Goal: Information Seeking & Learning: Learn about a topic

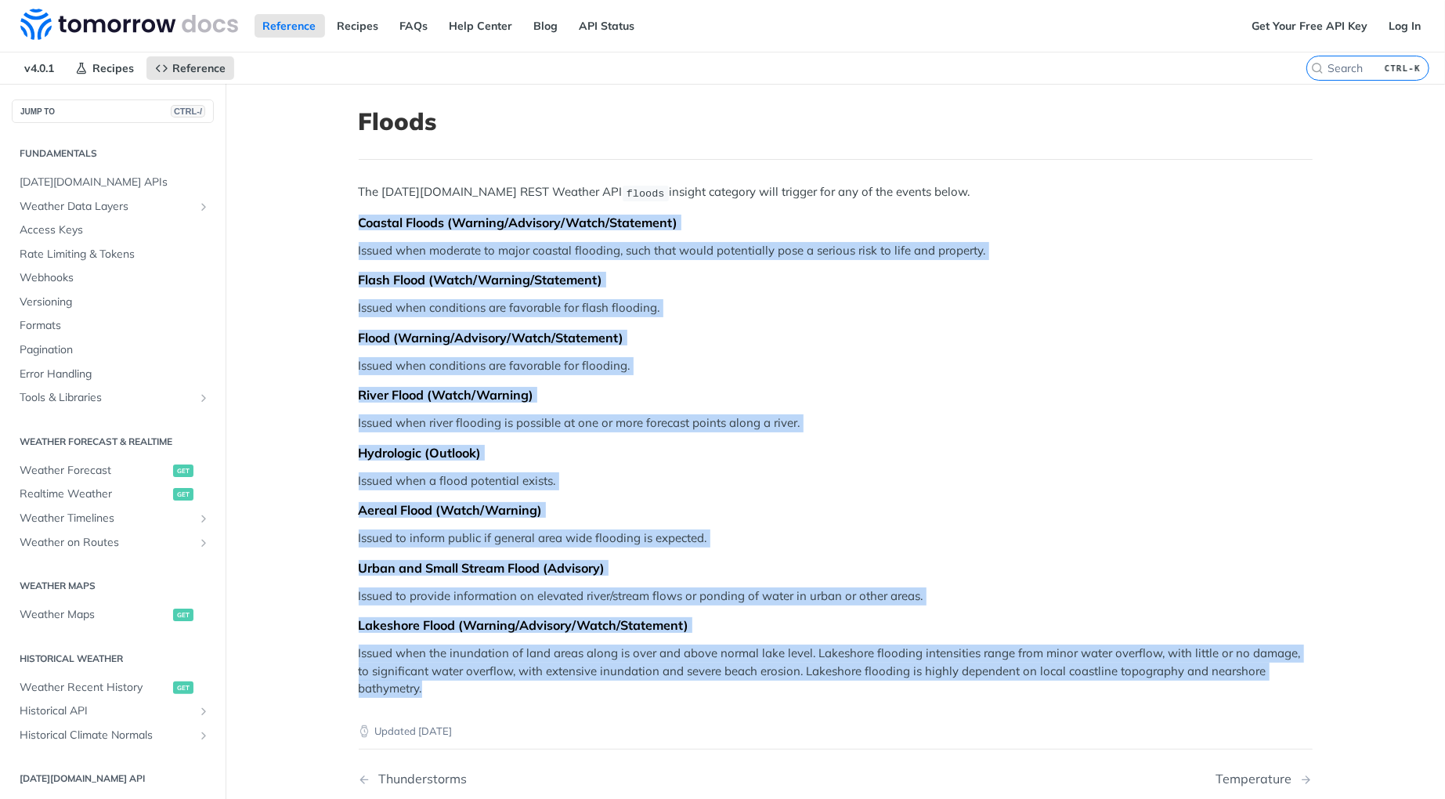
click at [981, 366] on p "Issued when conditions are favorable for flooding." at bounding box center [836, 366] width 954 height 18
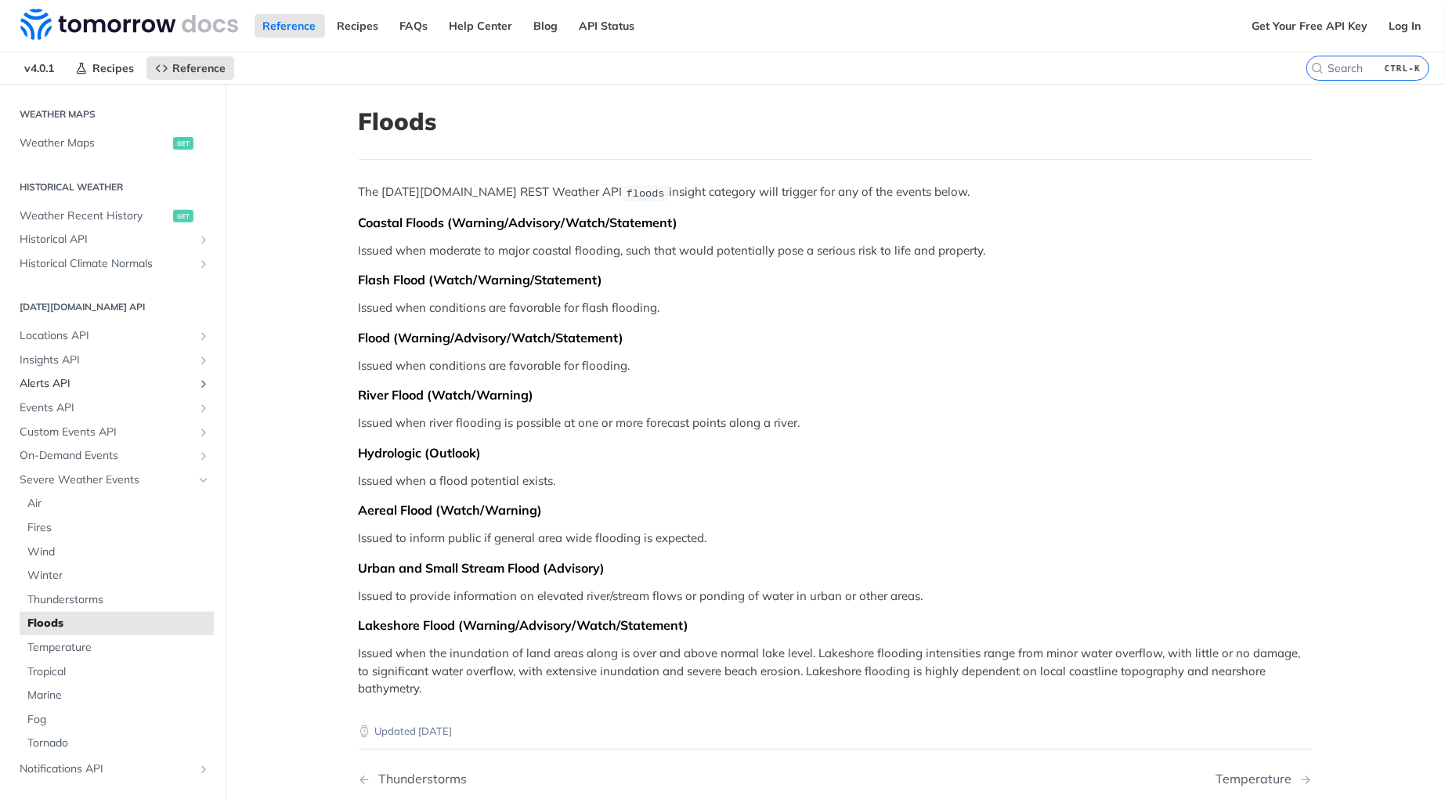
scroll to position [474, 0]
click at [74, 542] on span "Wind" at bounding box center [118, 549] width 182 height 16
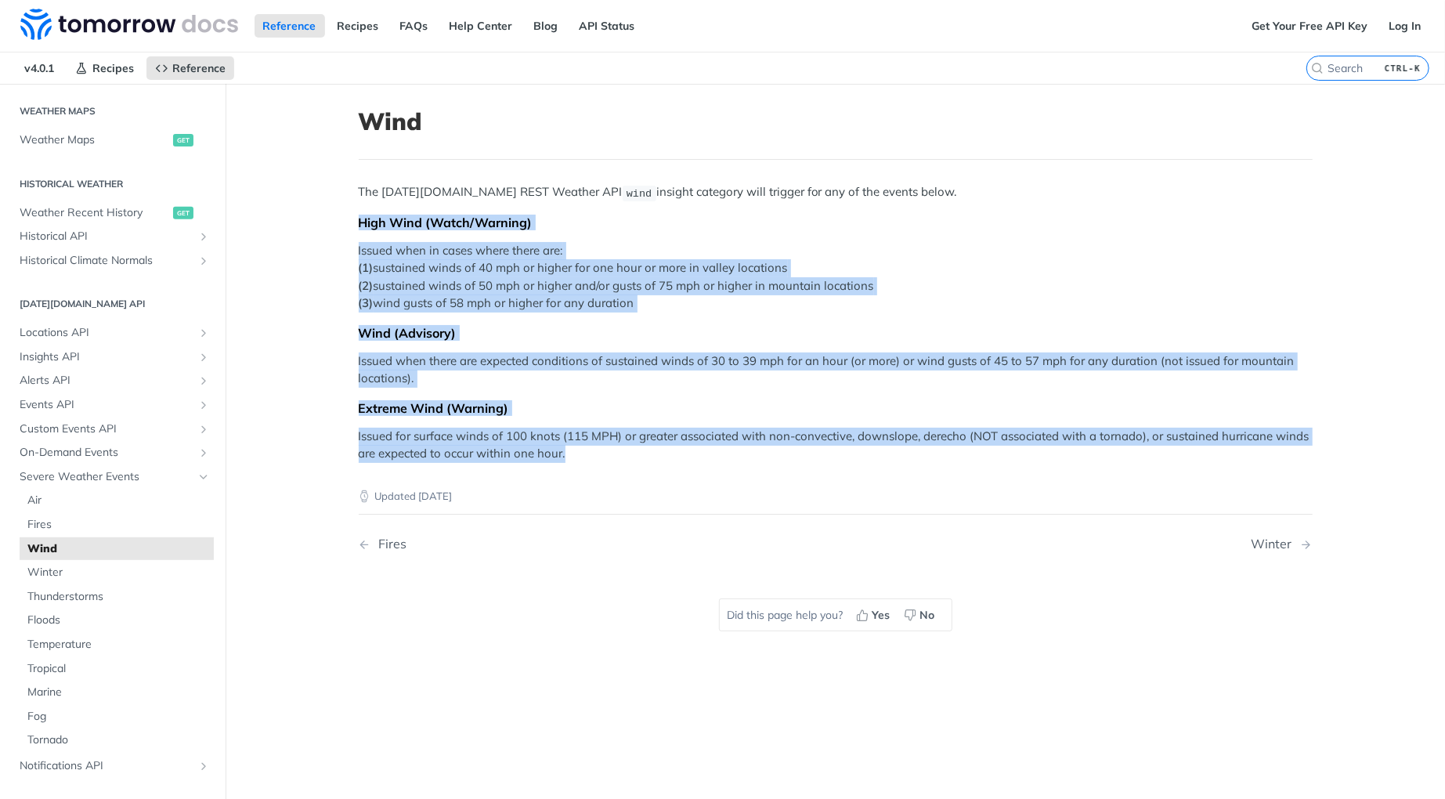
drag, startPoint x: 351, startPoint y: 218, endPoint x: 578, endPoint y: 447, distance: 322.2
click at [578, 447] on div "The [DATE][DOMAIN_NAME] REST Weather API wind insight category will trigger for…" at bounding box center [836, 322] width 954 height 279
copy div "High Wind (Watch/Warning) Issued when in cases where there are: (1) sustained w…"
click at [96, 599] on span "Thunderstorms" at bounding box center [118, 597] width 182 height 16
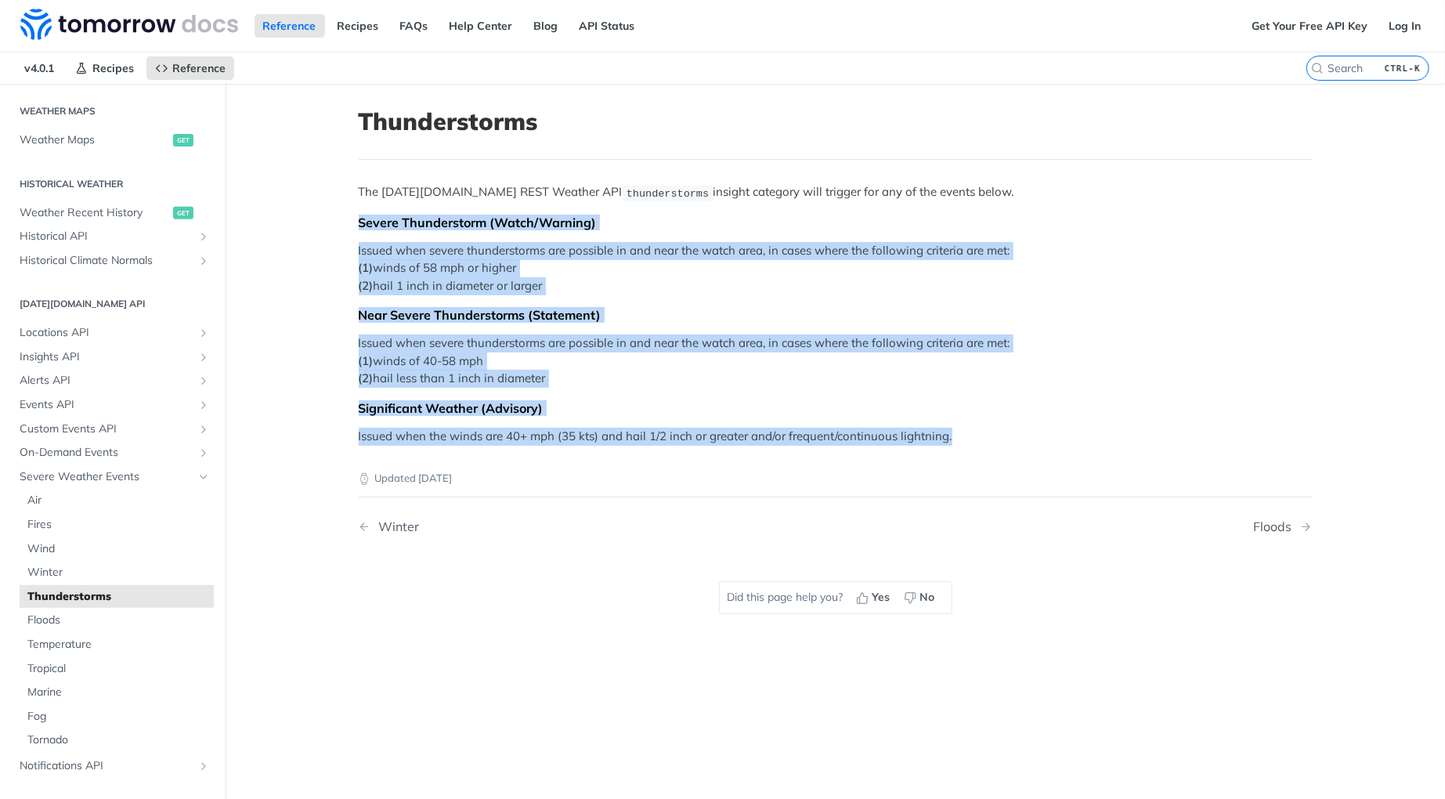
drag, startPoint x: 351, startPoint y: 218, endPoint x: 963, endPoint y: 435, distance: 649.5
click at [963, 435] on div "The [DATE][DOMAIN_NAME] REST Weather API thunderstorms insight category will tr…" at bounding box center [836, 314] width 954 height 262
click at [963, 431] on p "Issued when the winds are 40+ mph (35 kts) and hail 1/2 inch or greater and/or …" at bounding box center [836, 436] width 954 height 18
drag, startPoint x: 351, startPoint y: 212, endPoint x: 1125, endPoint y: 456, distance: 811.9
click at [1125, 456] on article "Thunderstorms The [DATE][DOMAIN_NAME] REST Weather API thunderstorms insight ca…" at bounding box center [835, 483] width 1002 height 799
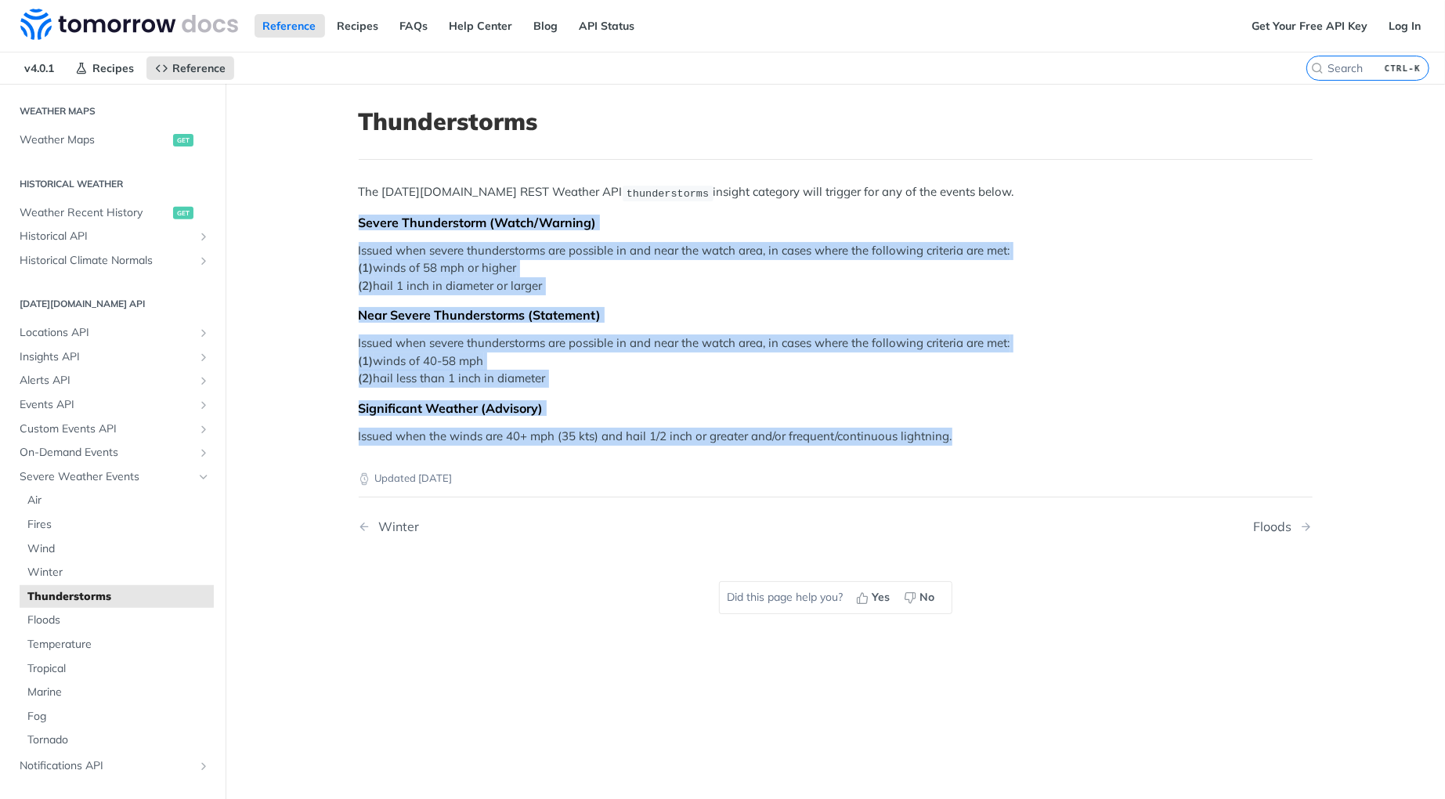
copy div "Severe Thunderstorm (Watch/Warning) Issued when severe thunderstorms are possib…"
click at [64, 669] on span "Tropical" at bounding box center [118, 669] width 182 height 16
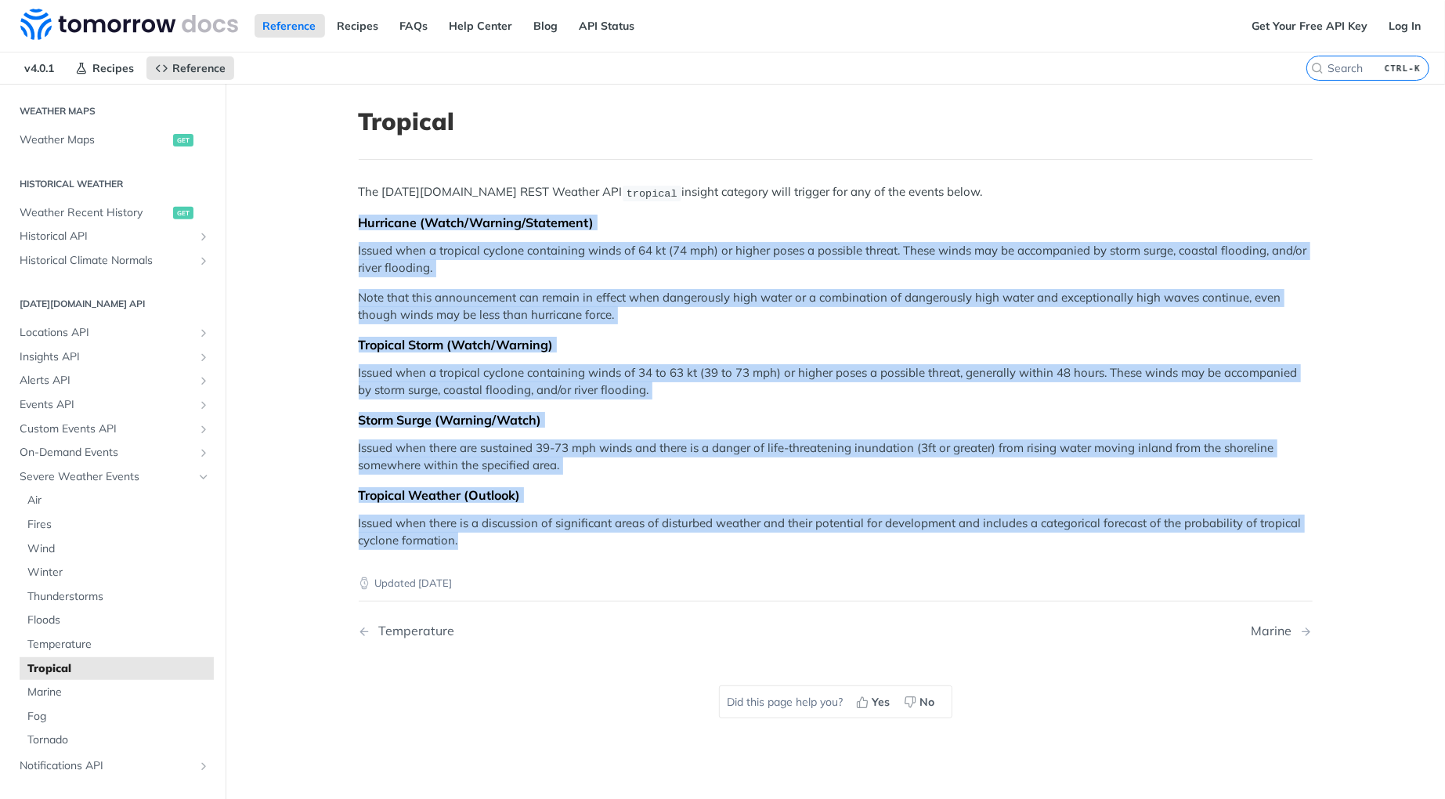
drag, startPoint x: 352, startPoint y: 218, endPoint x: 459, endPoint y: 535, distance: 334.5
click at [459, 535] on div "The [DATE][DOMAIN_NAME] REST Weather API tropical insight category will trigger…" at bounding box center [836, 366] width 954 height 366
copy div "Hurricane (Watch/Warning/Statement) Issued when a tropical cyclone containing w…"
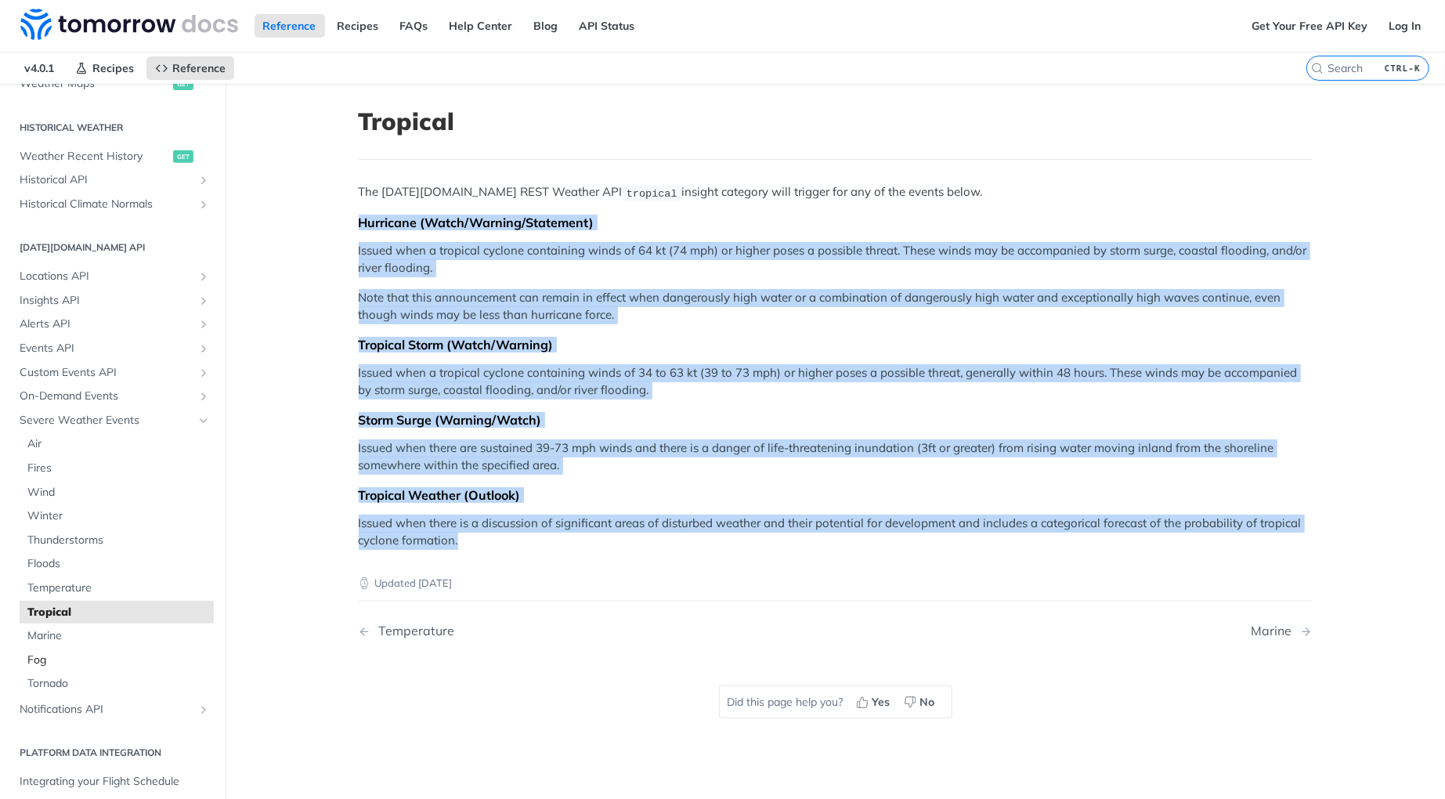
scroll to position [104, 0]
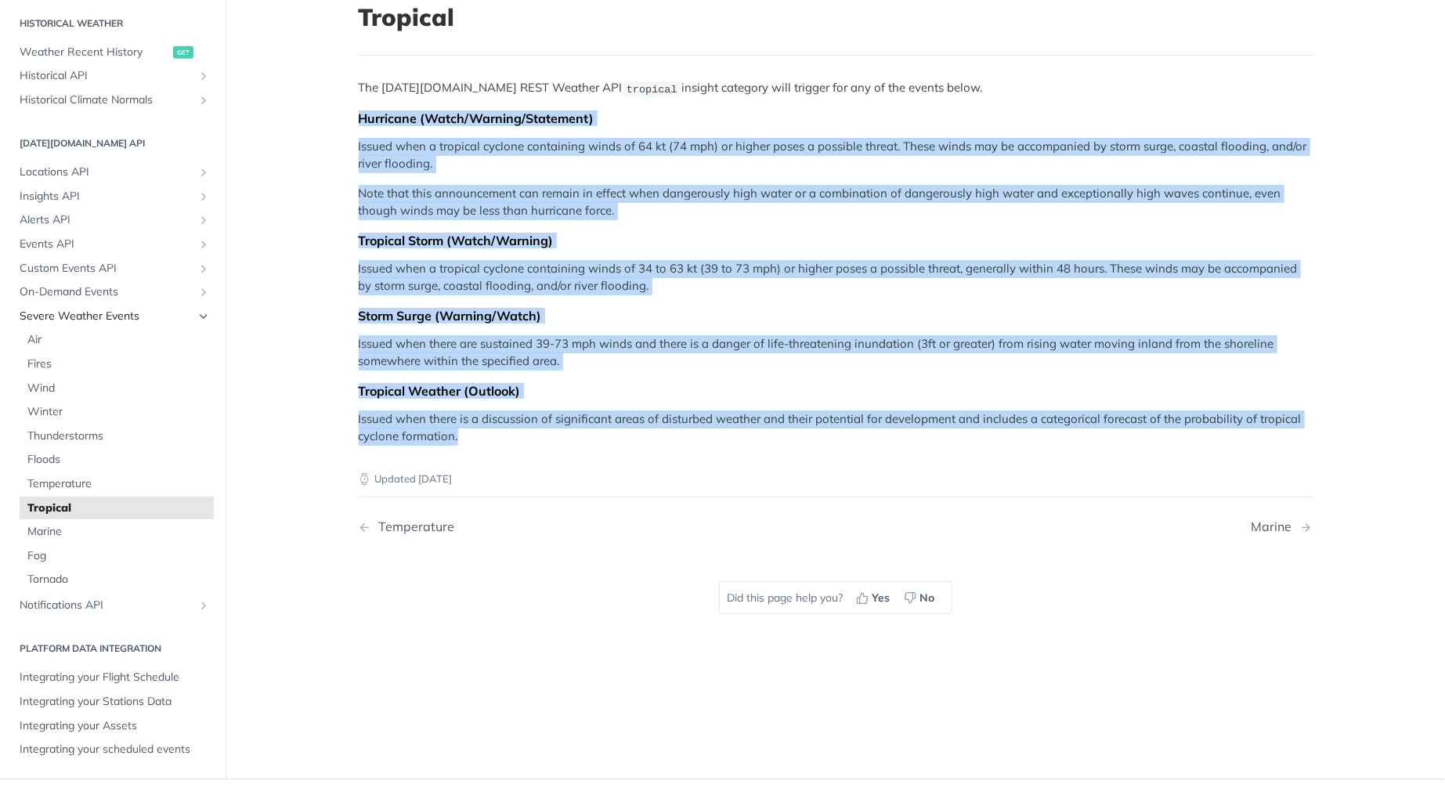
click at [67, 313] on span "Severe Weather Events" at bounding box center [107, 316] width 174 height 16
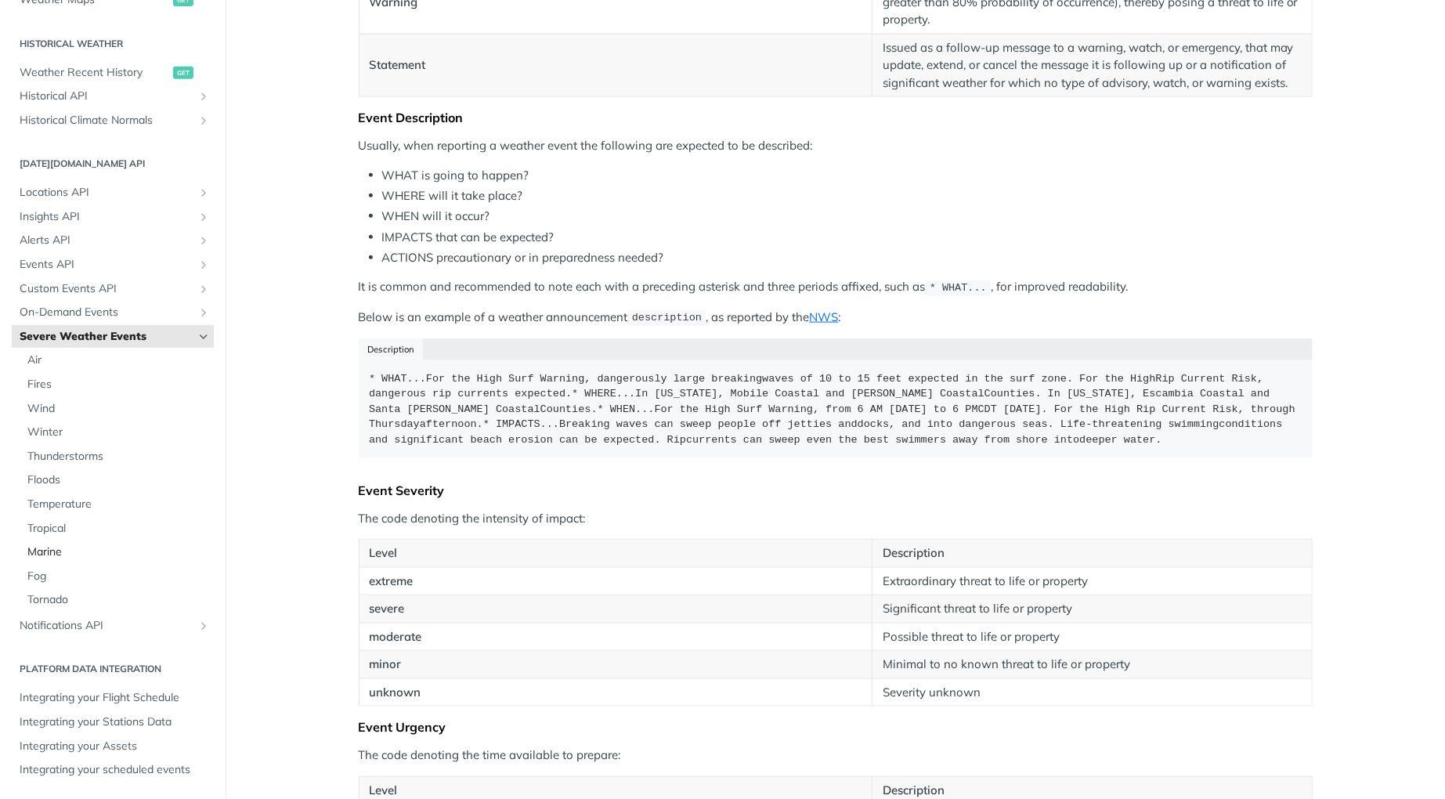
scroll to position [1253, 0]
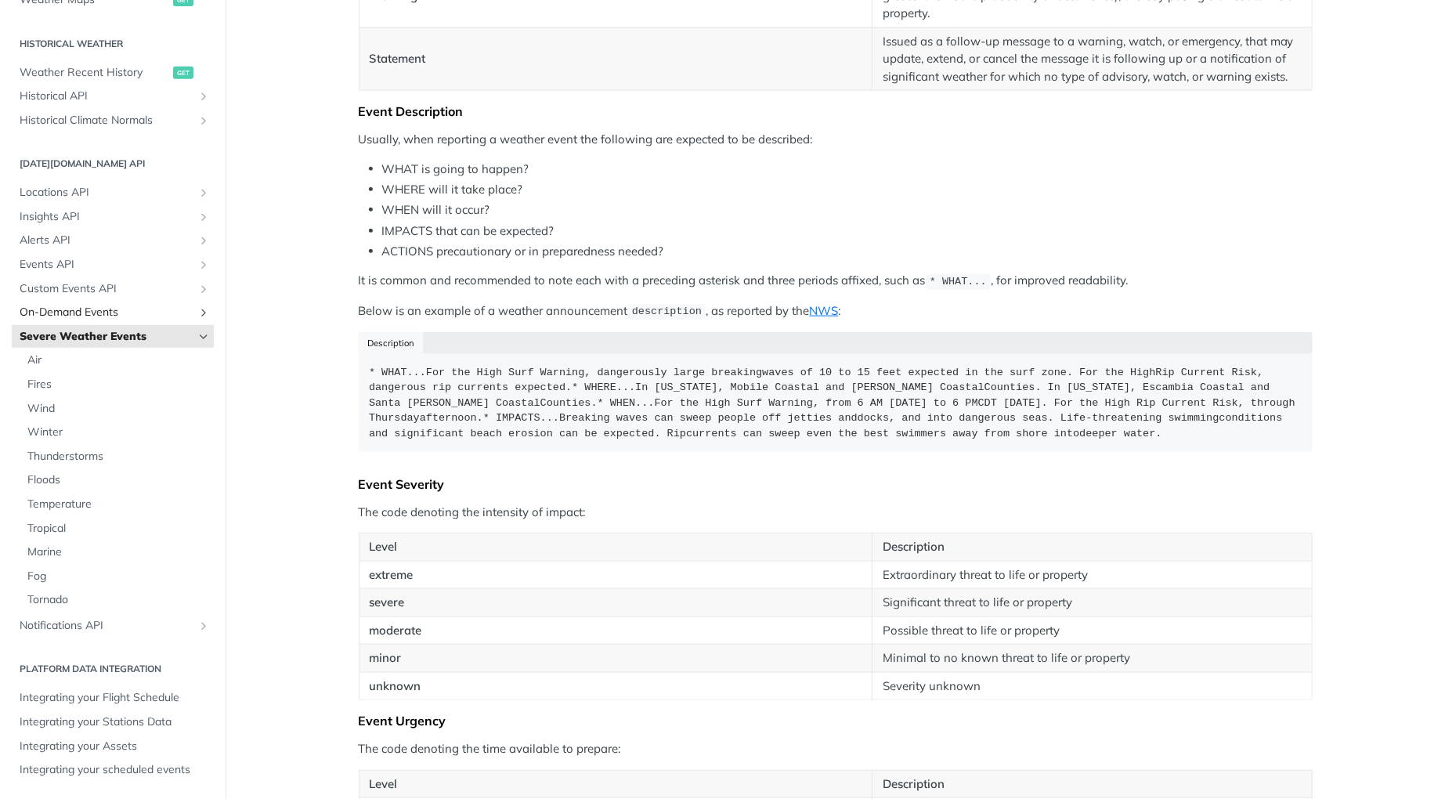
click at [93, 308] on span "On-Demand Events" at bounding box center [107, 313] width 174 height 16
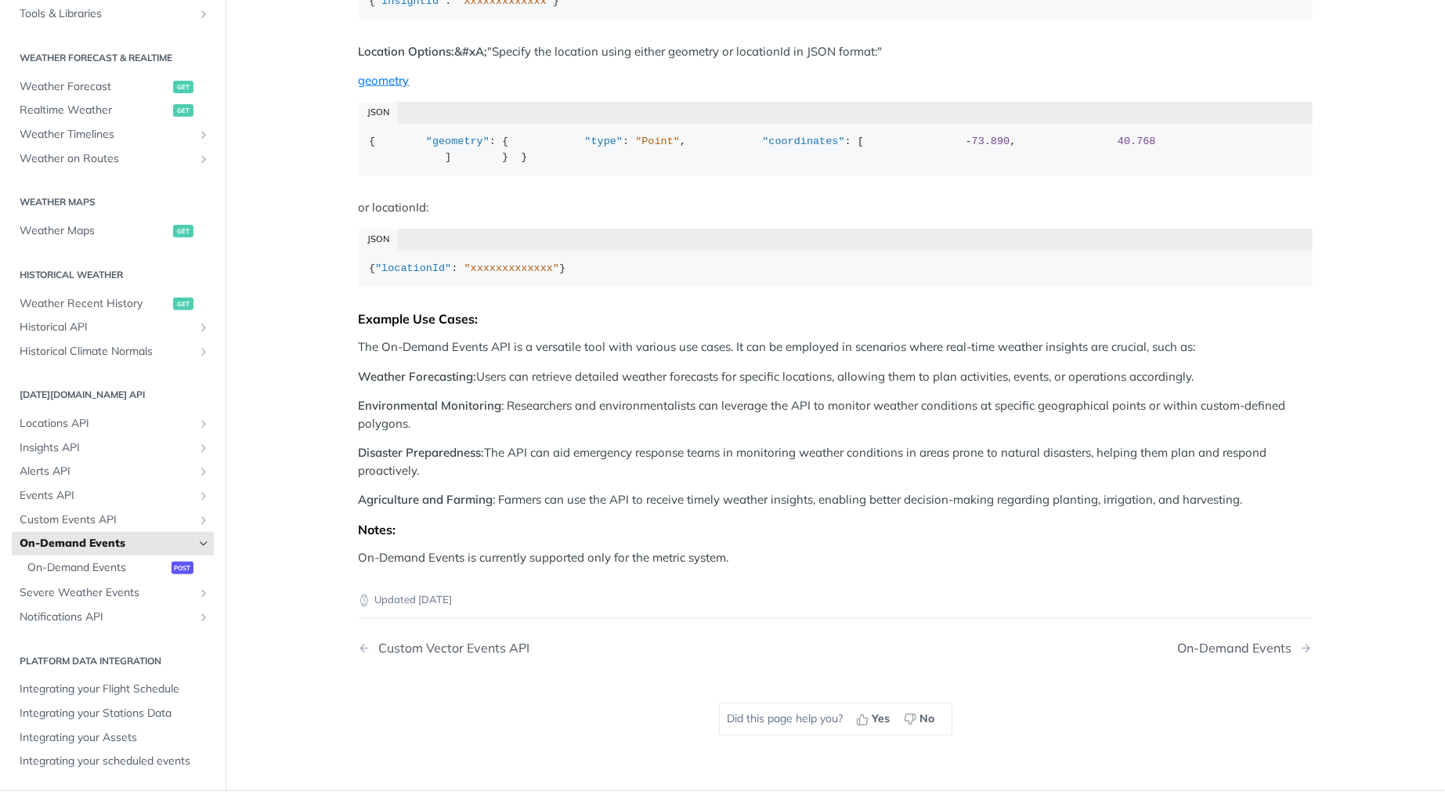
scroll to position [291, 0]
click at [85, 90] on span "Weather Forecast" at bounding box center [95, 87] width 150 height 16
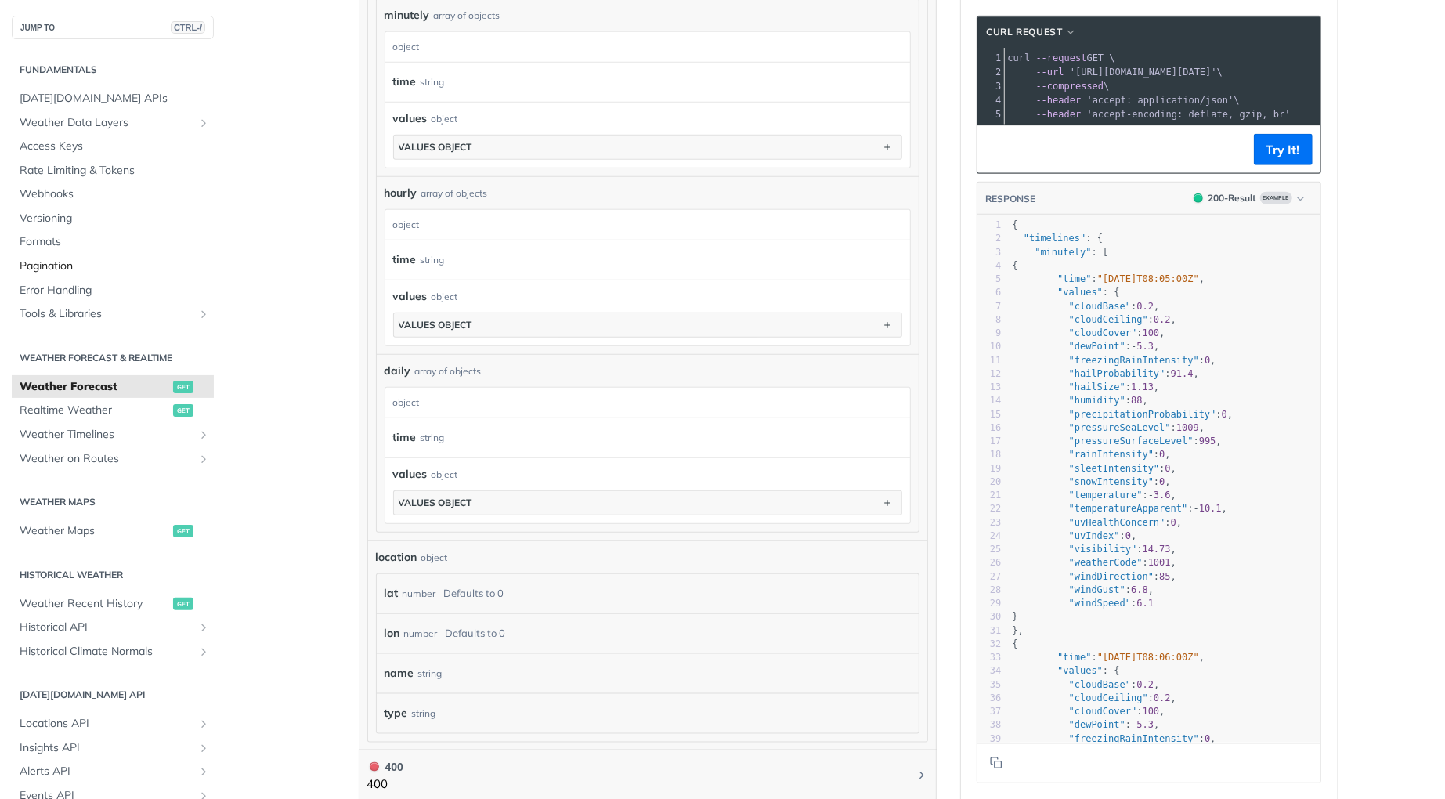
scroll to position [940, 0]
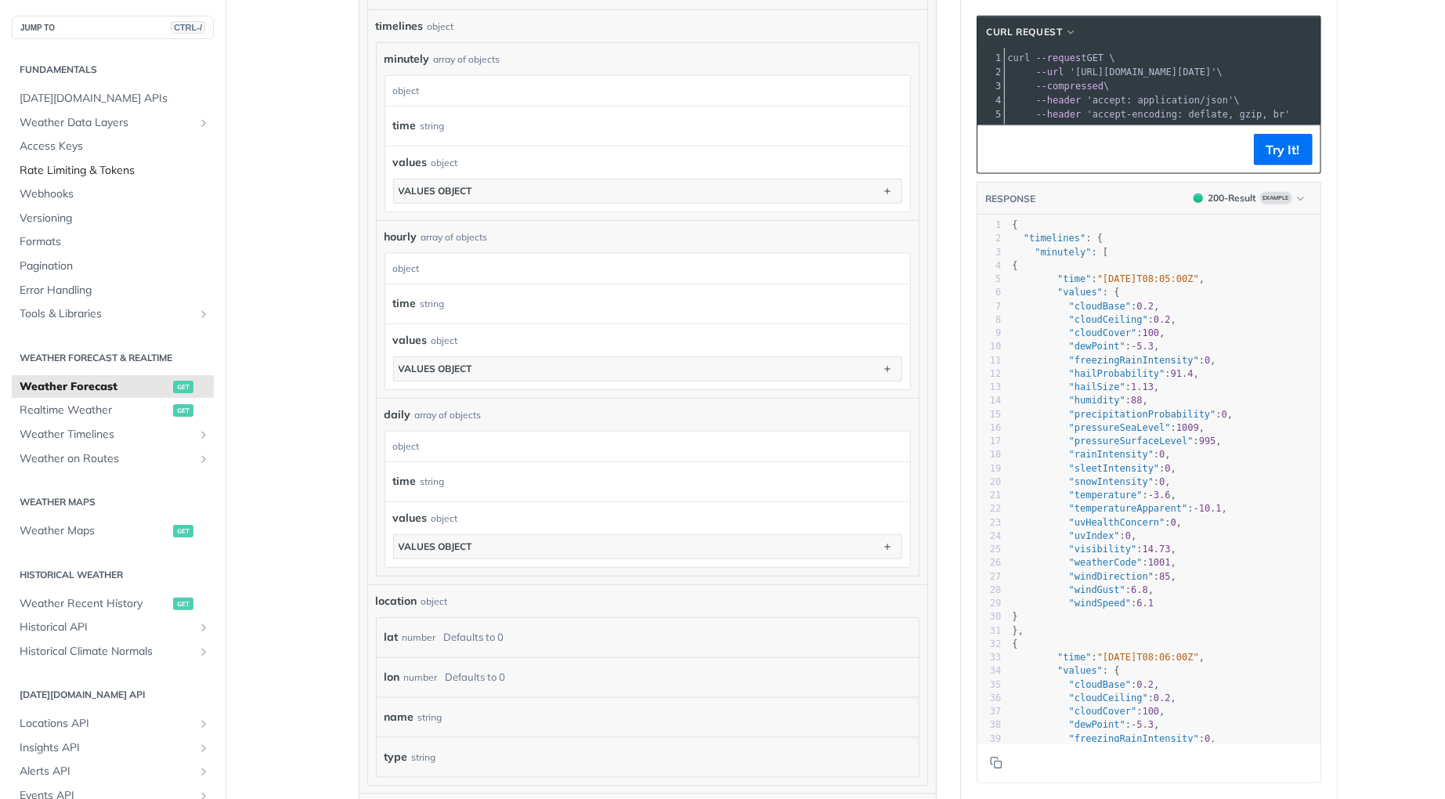
click at [88, 169] on span "Rate Limiting & Tokens" at bounding box center [115, 171] width 190 height 16
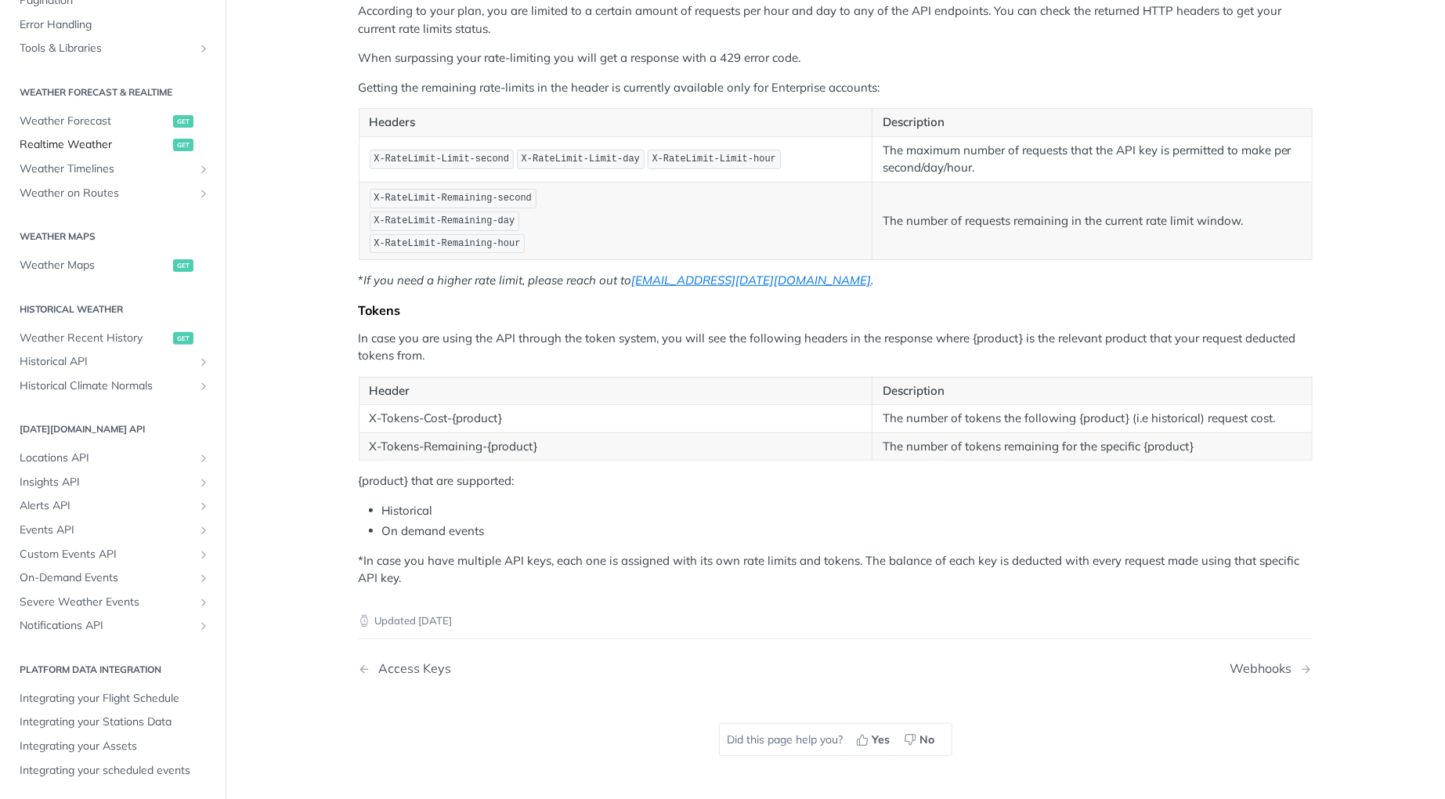
scroll to position [496, 0]
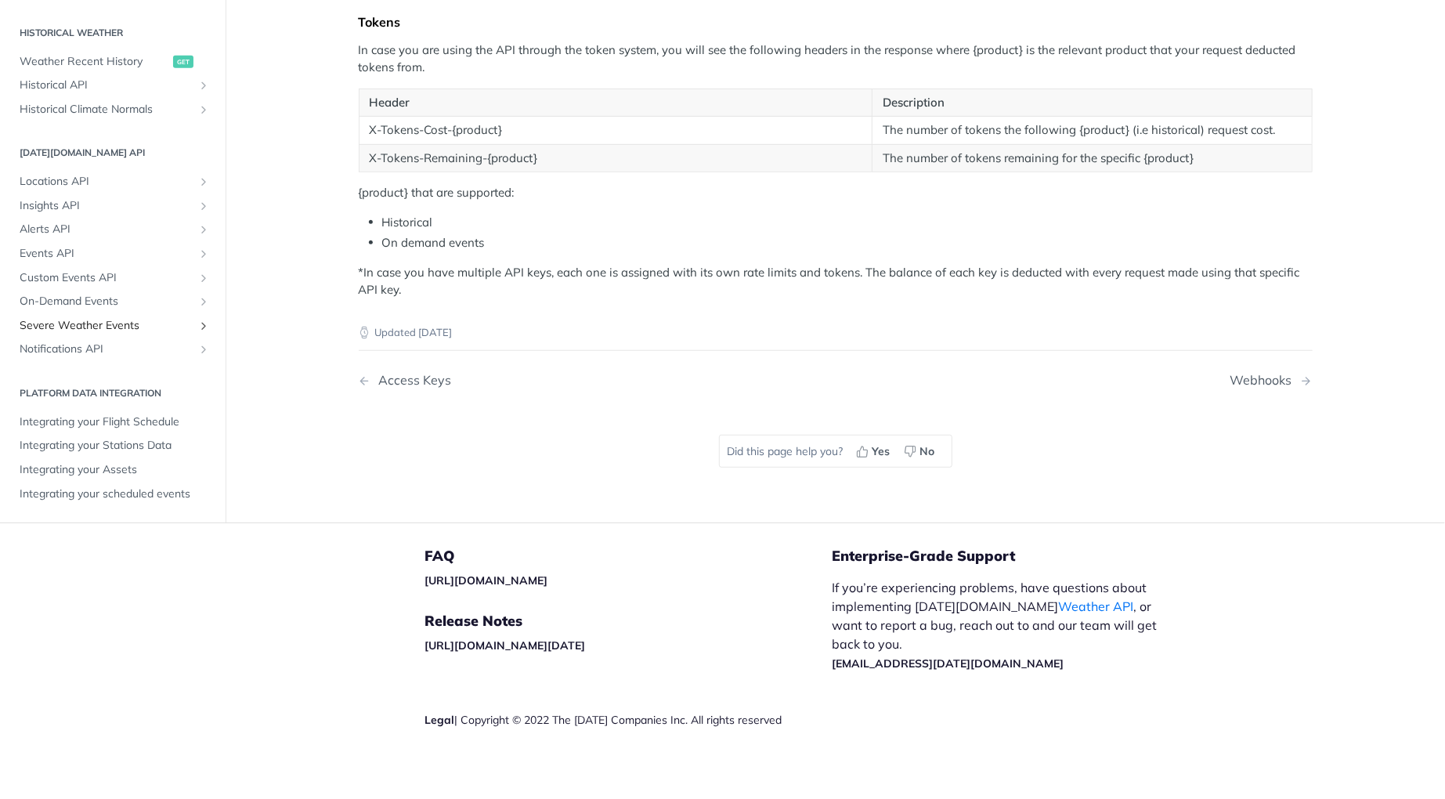
click at [74, 323] on span "Severe Weather Events" at bounding box center [107, 326] width 174 height 16
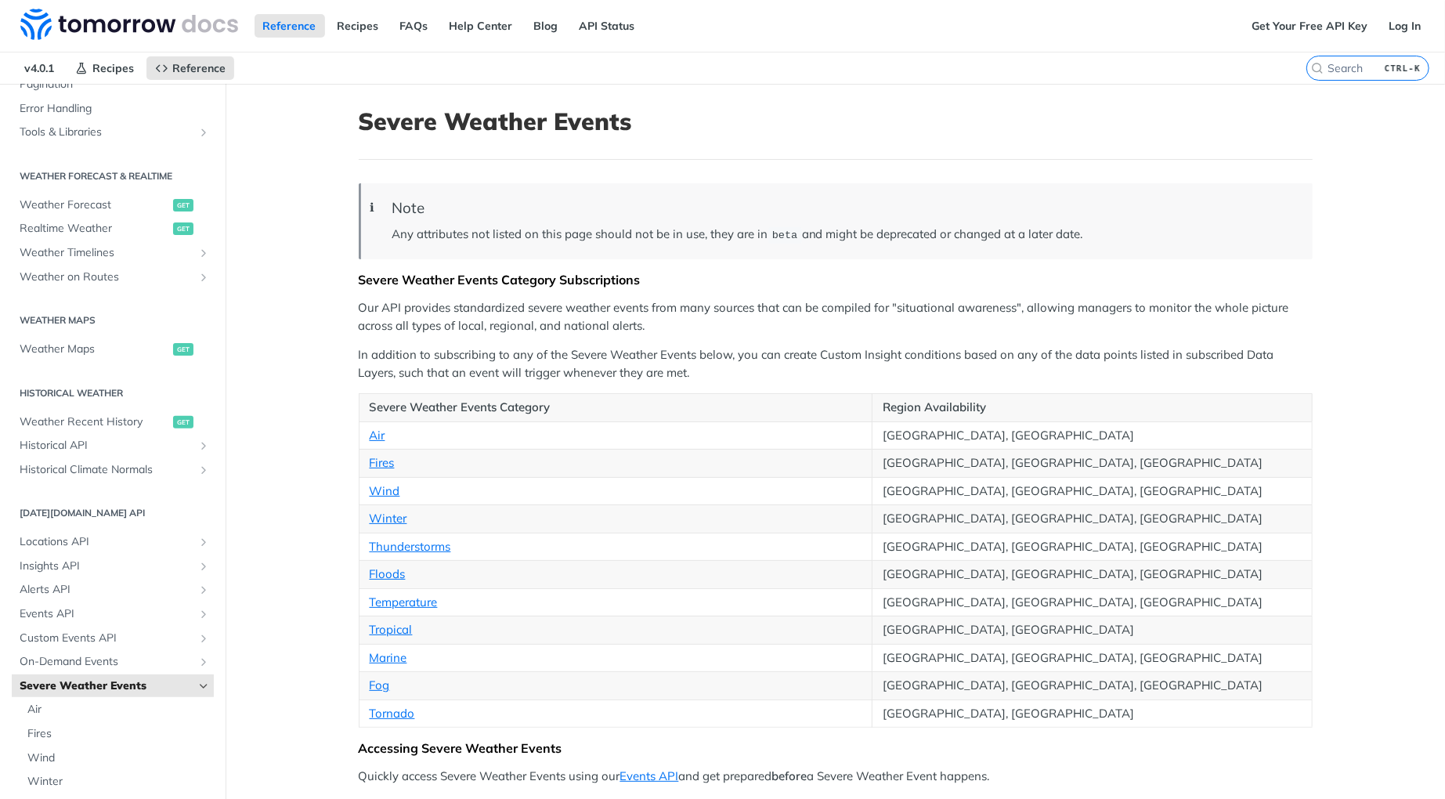
scroll to position [104, 0]
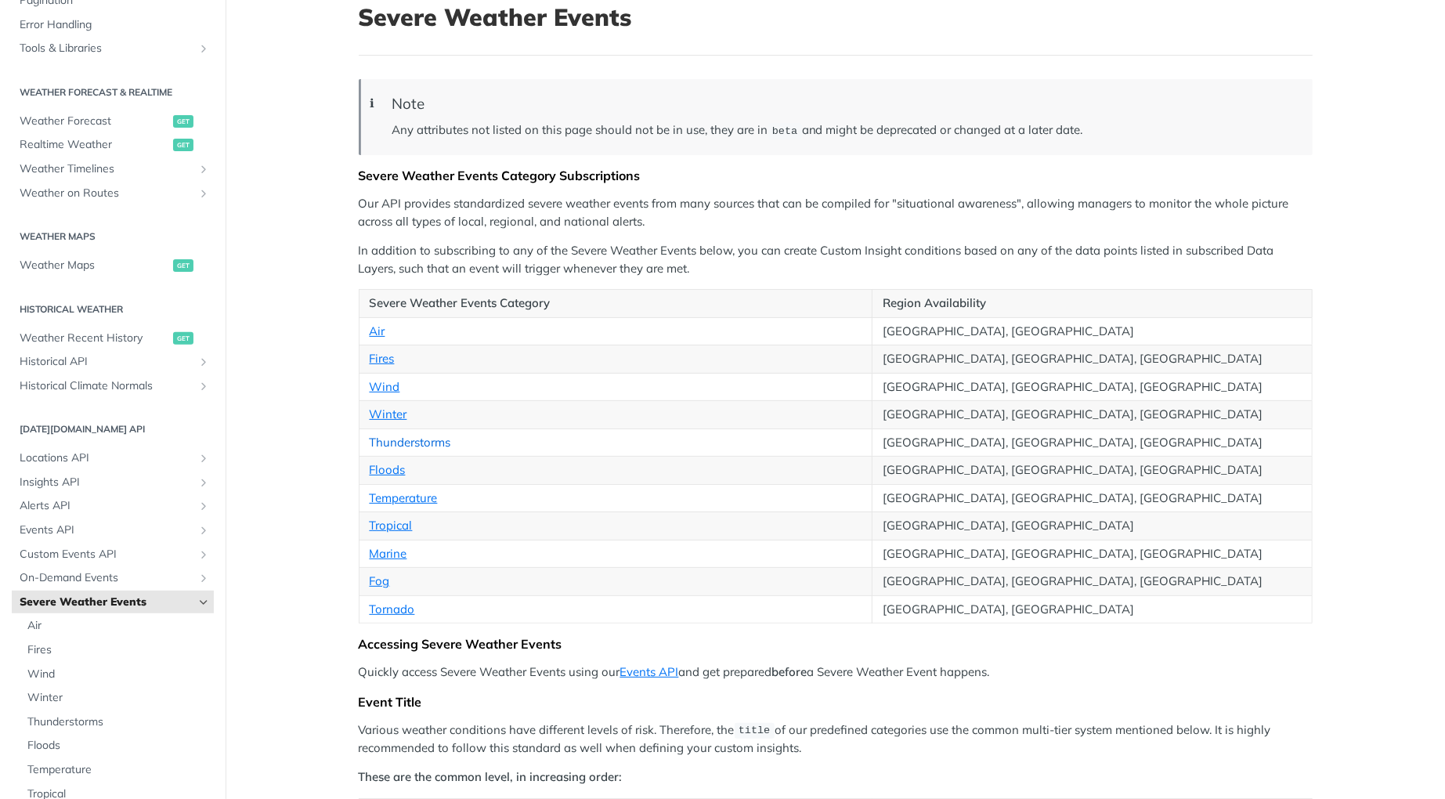
click at [406, 437] on link "Thunderstorms" at bounding box center [410, 442] width 81 height 15
